Goal: Obtain resource: Download file/media

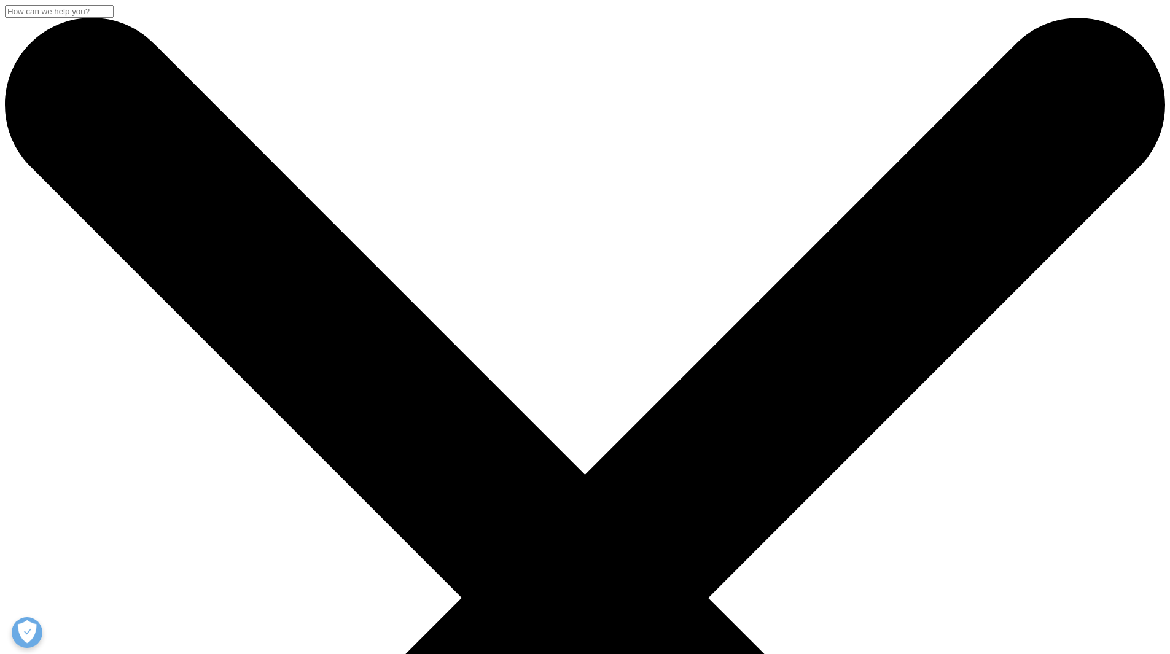
scroll to position [193, 724]
click at [114, 18] on input "Search" at bounding box center [59, 11] width 109 height 13
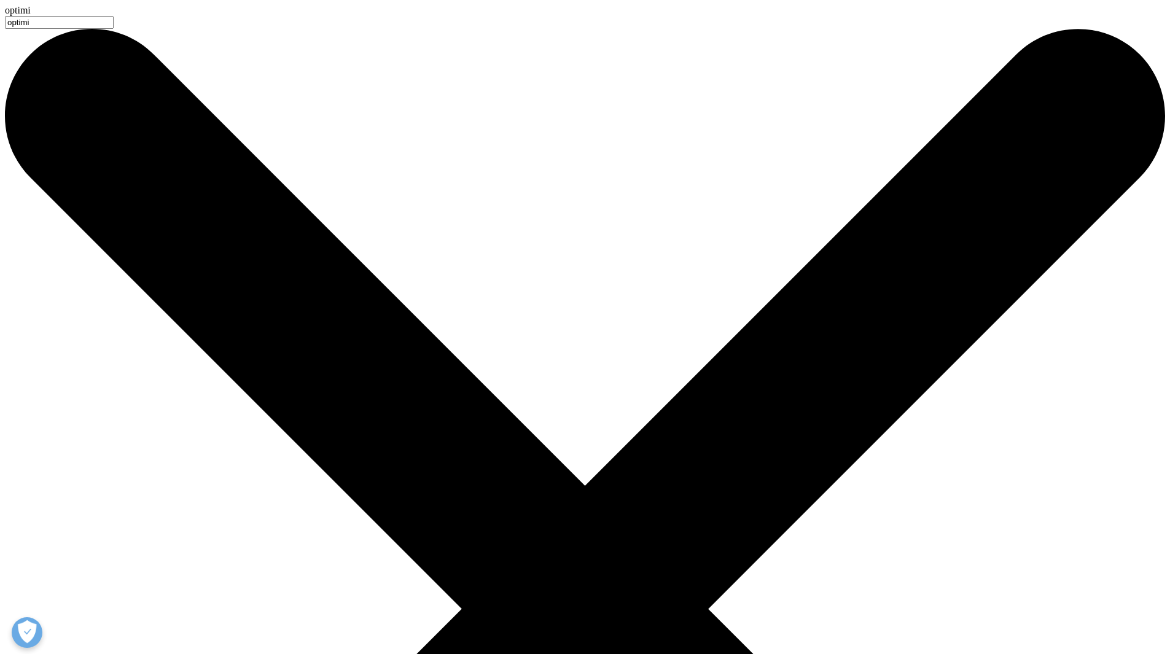
type input "optimi"
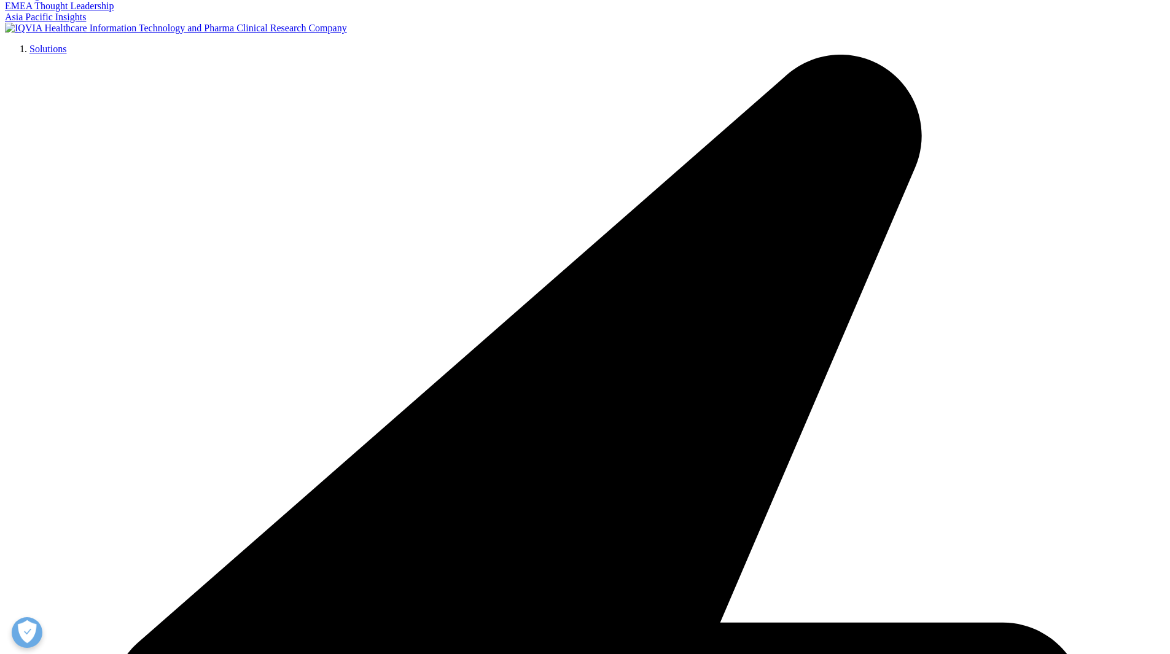
scroll to position [246, 0]
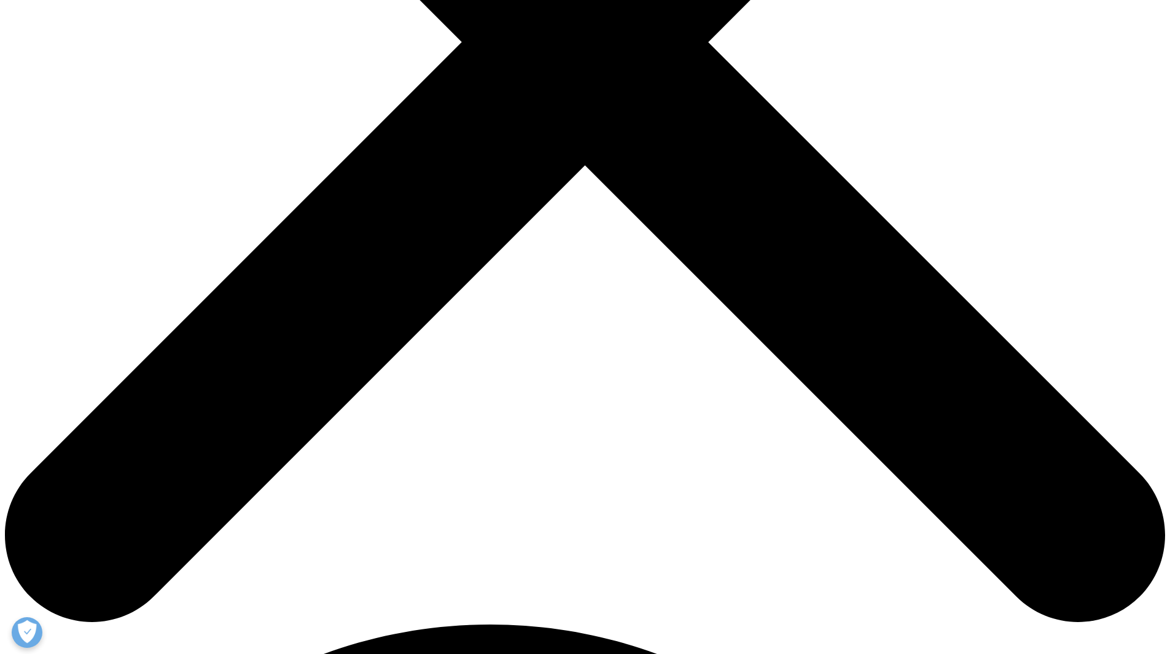
scroll to position [553, 0]
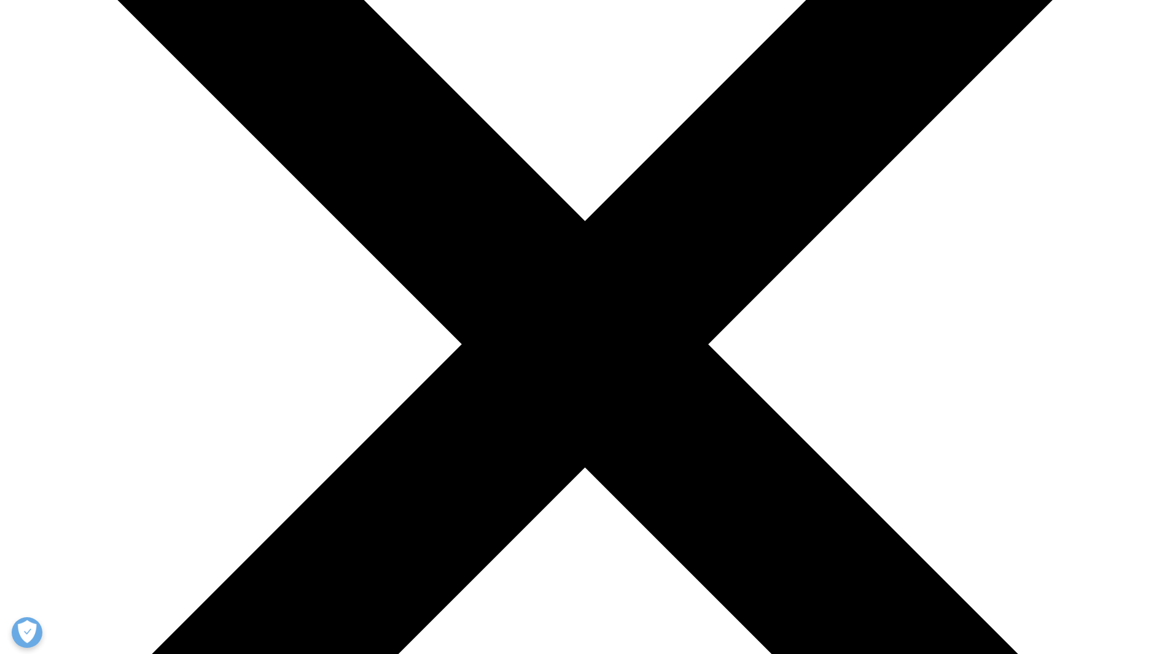
scroll to position [307, 0]
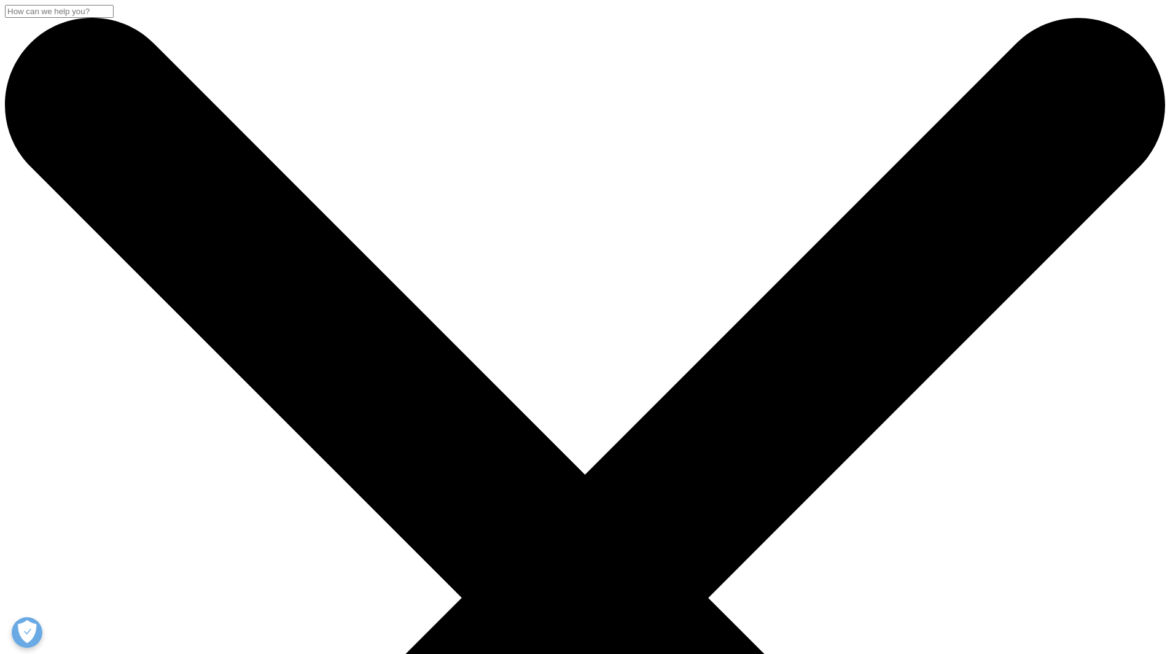
scroll to position [114, 724]
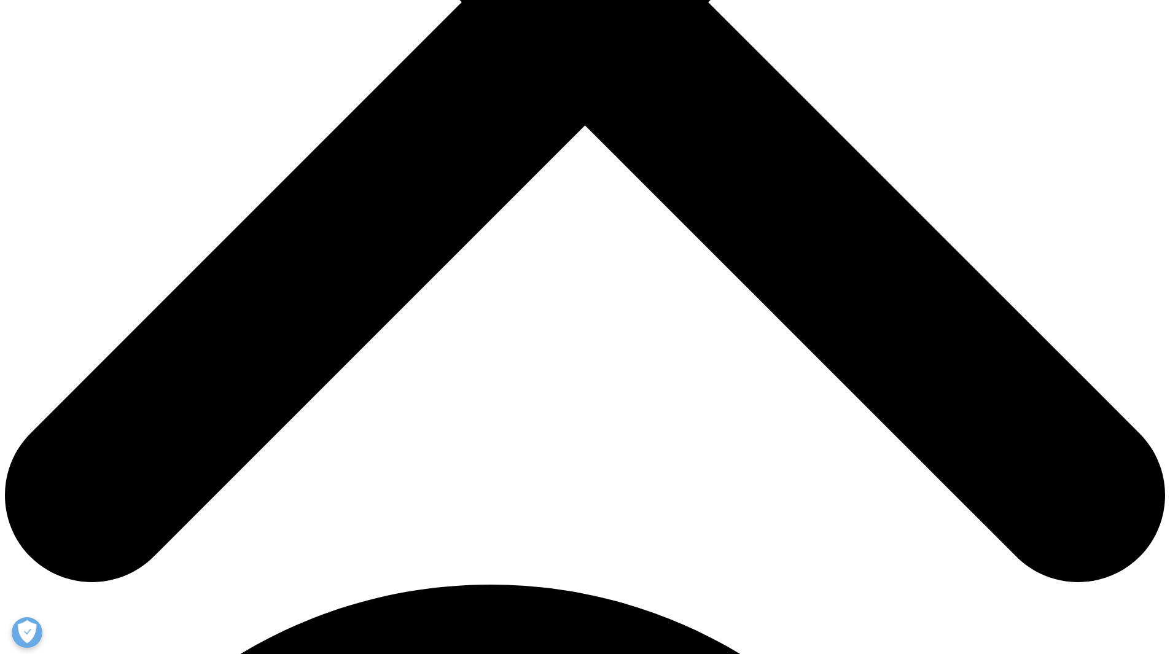
scroll to position [675, 0]
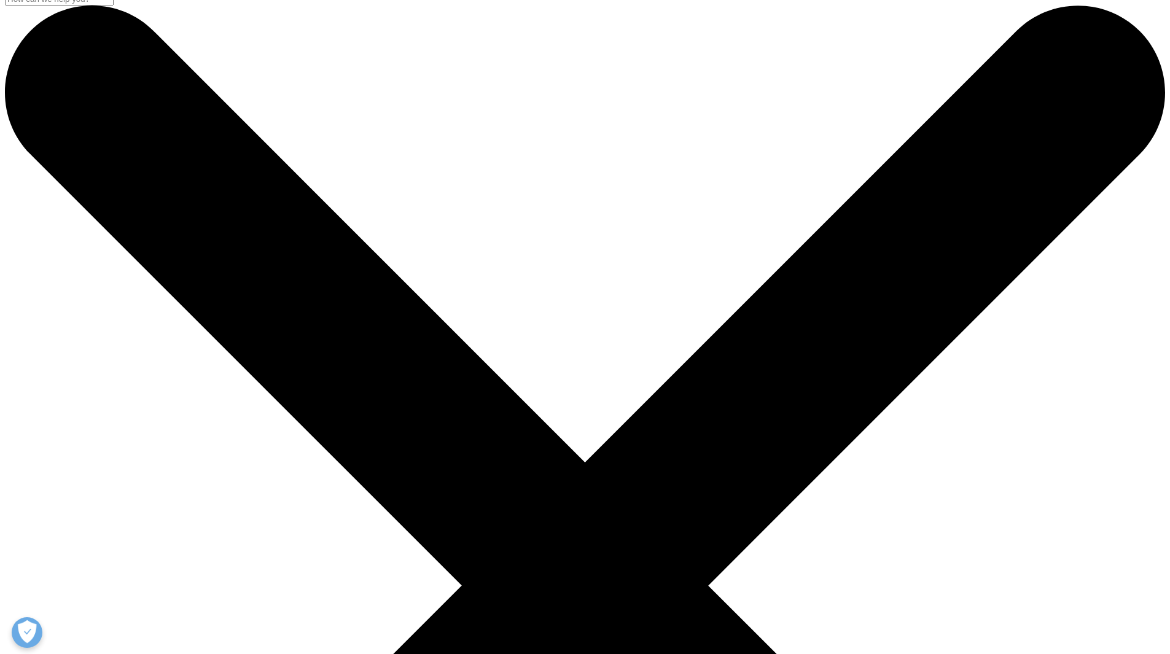
scroll to position [0, 0]
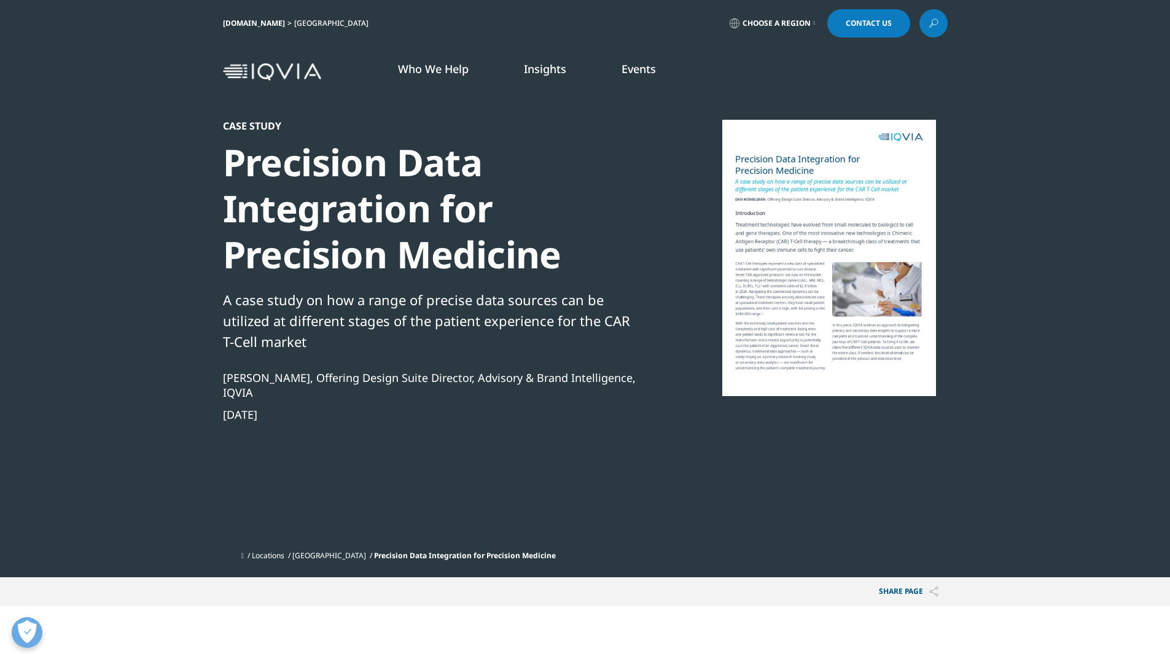
scroll to position [324, 724]
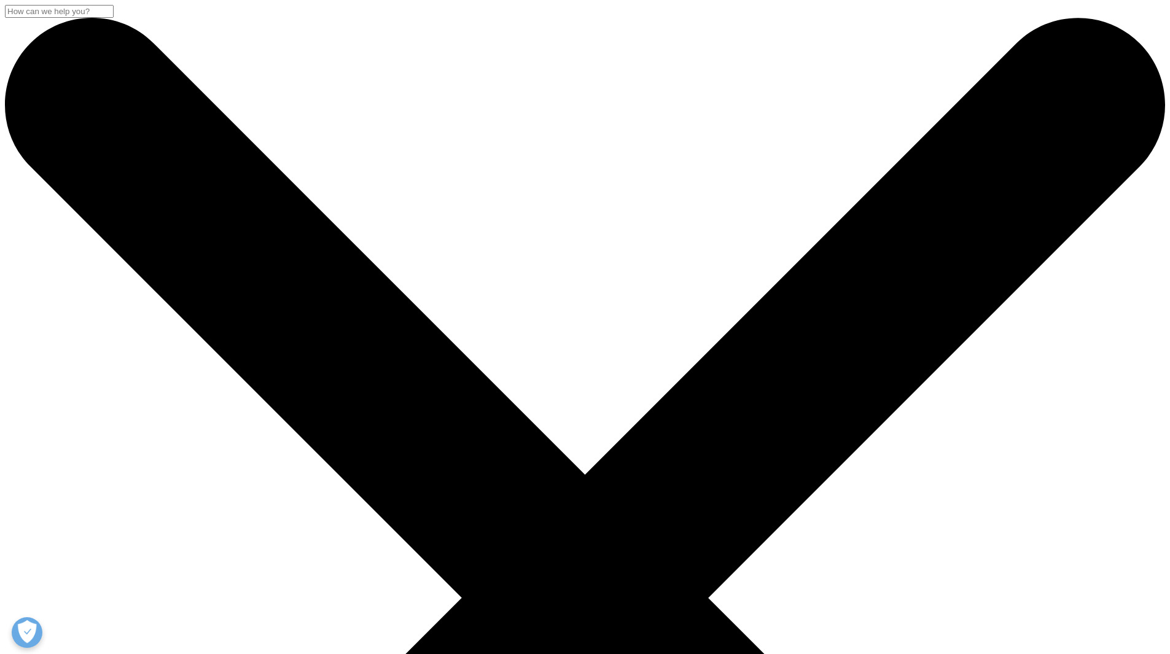
scroll to position [149, 724]
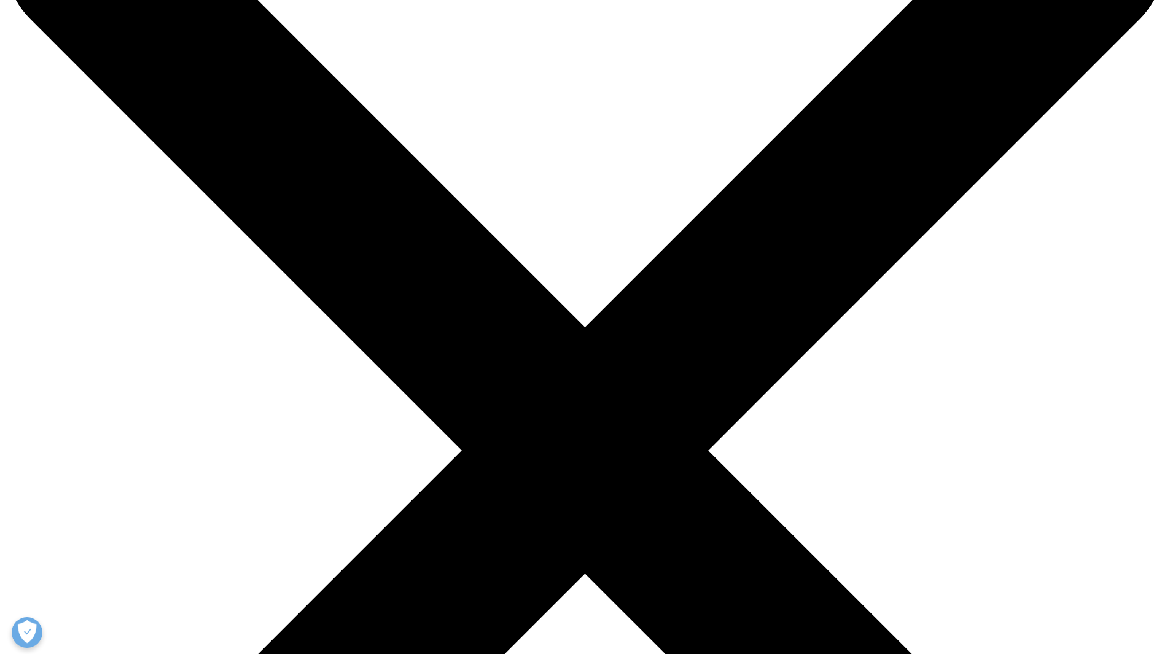
scroll to position [307, 0]
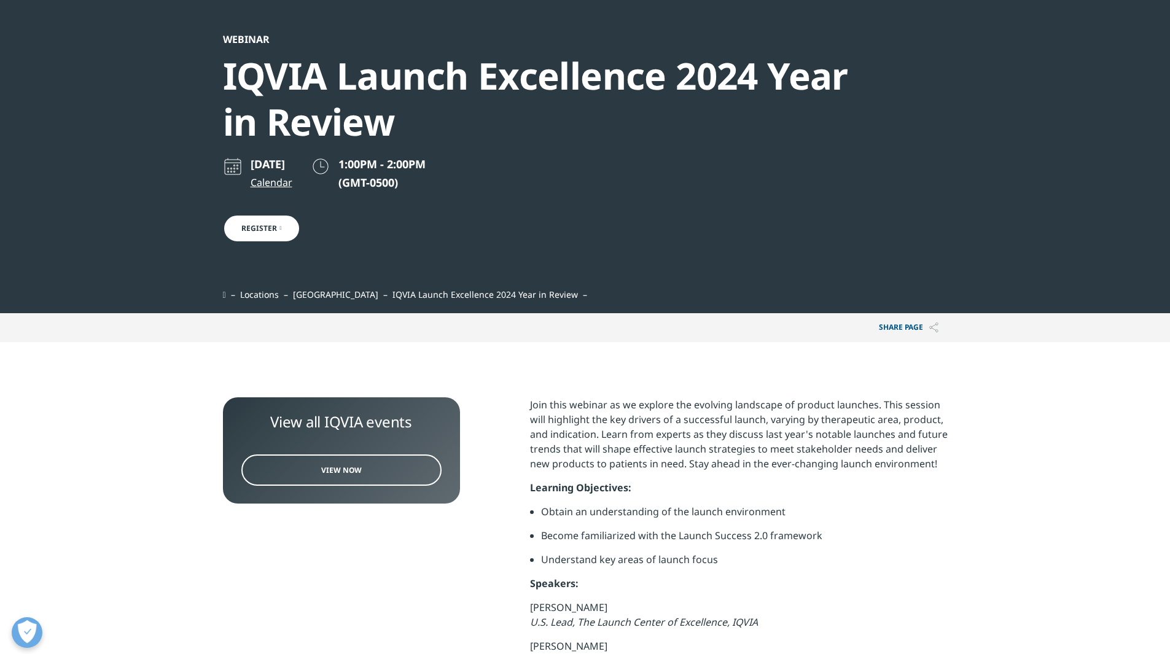
scroll to position [61, 0]
